Goal: Task Accomplishment & Management: Use online tool/utility

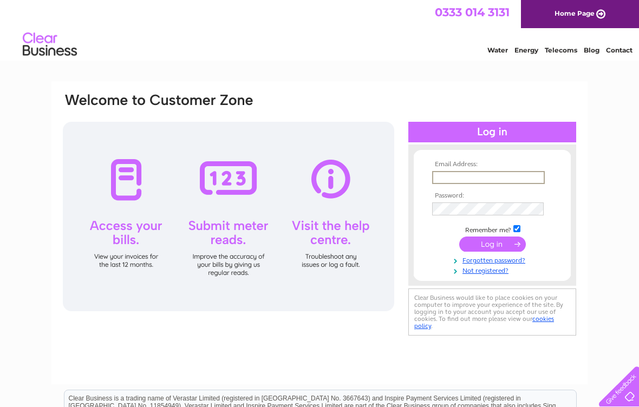
click at [464, 176] on input "text" at bounding box center [488, 177] width 113 height 13
type input "susie@crailgallery.com"
click at [492, 245] on input "submit" at bounding box center [492, 244] width 67 height 15
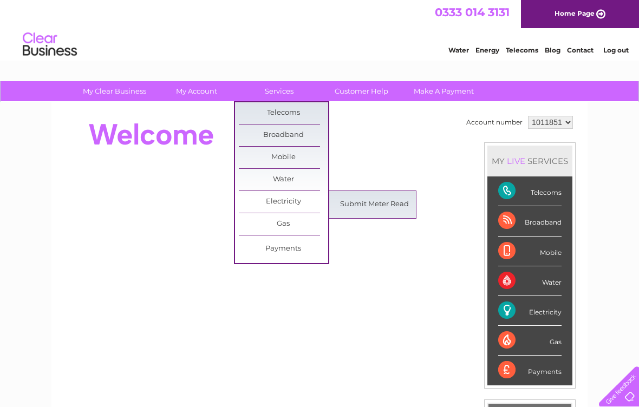
click at [370, 203] on link "Submit Meter Read" at bounding box center [374, 205] width 89 height 22
click at [380, 205] on link "Submit Meter Read" at bounding box center [374, 205] width 89 height 22
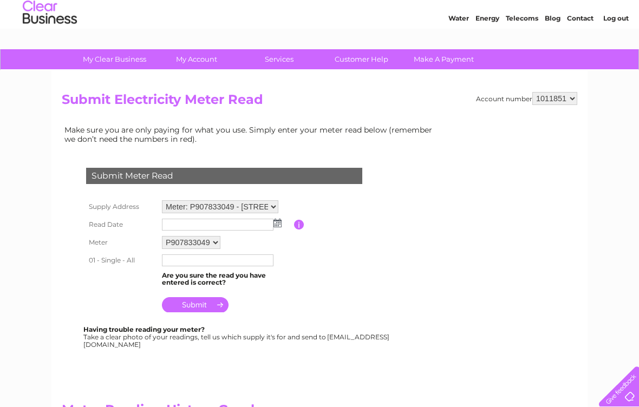
scroll to position [46, 0]
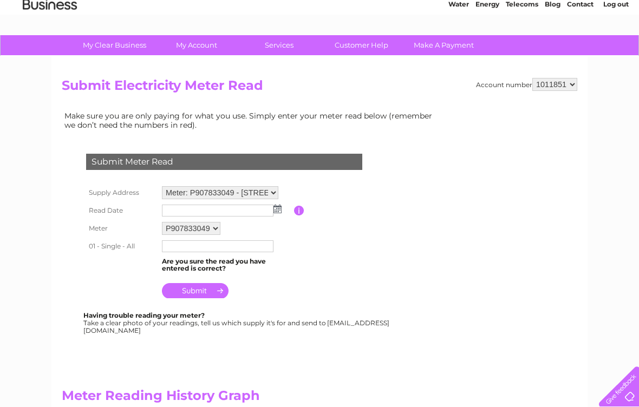
click at [278, 208] on img at bounding box center [277, 209] width 8 height 9
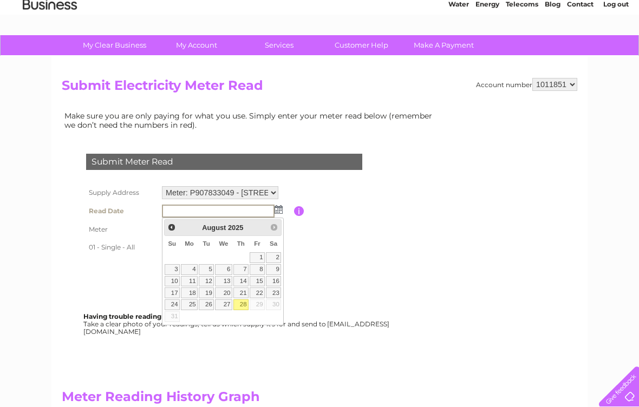
click at [240, 304] on link "28" at bounding box center [240, 304] width 15 height 11
type input "[DATE]"
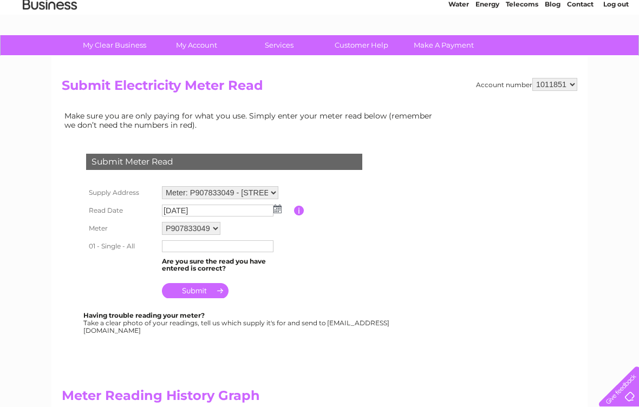
click at [181, 250] on input "text" at bounding box center [218, 246] width 112 height 12
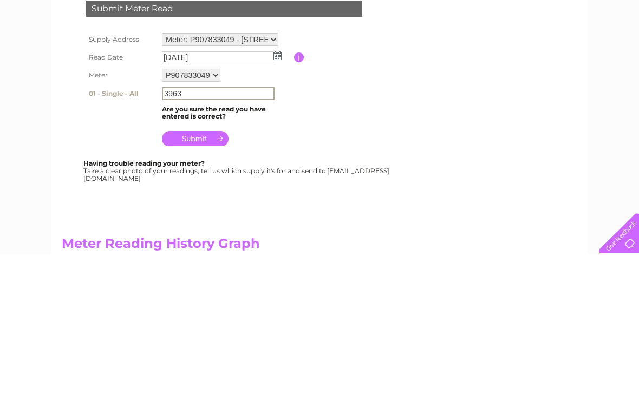
type input "3963"
click at [197, 284] on input "submit" at bounding box center [195, 291] width 67 height 15
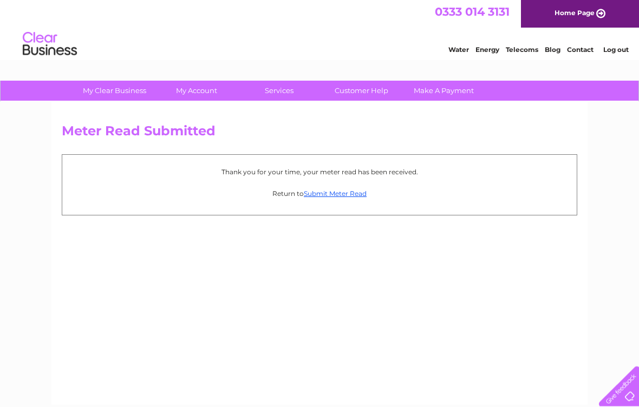
scroll to position [1, 0]
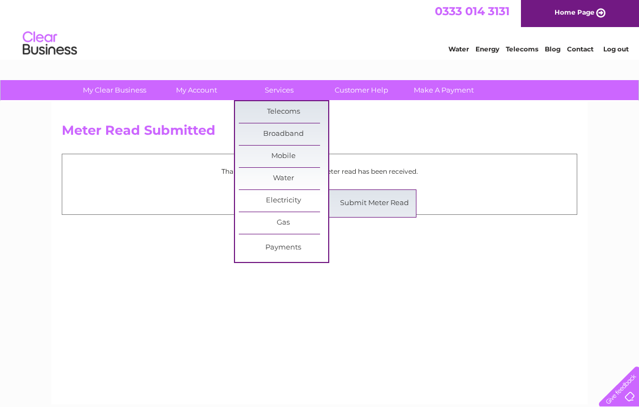
click at [286, 207] on link "Electricity" at bounding box center [283, 201] width 89 height 22
click at [390, 201] on link "Submit Meter Read" at bounding box center [374, 204] width 89 height 22
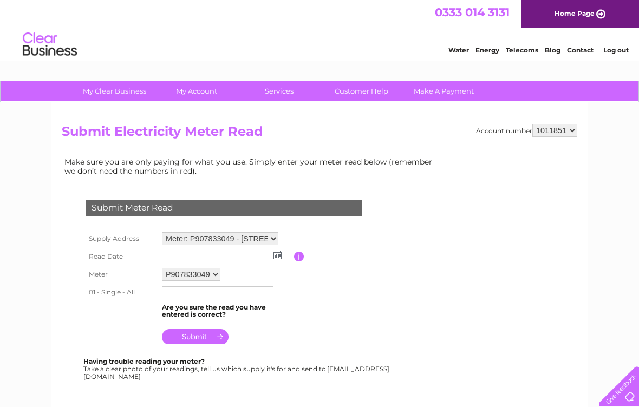
click at [615, 48] on link "Log out" at bounding box center [615, 50] width 25 height 8
